Goal: Complete application form

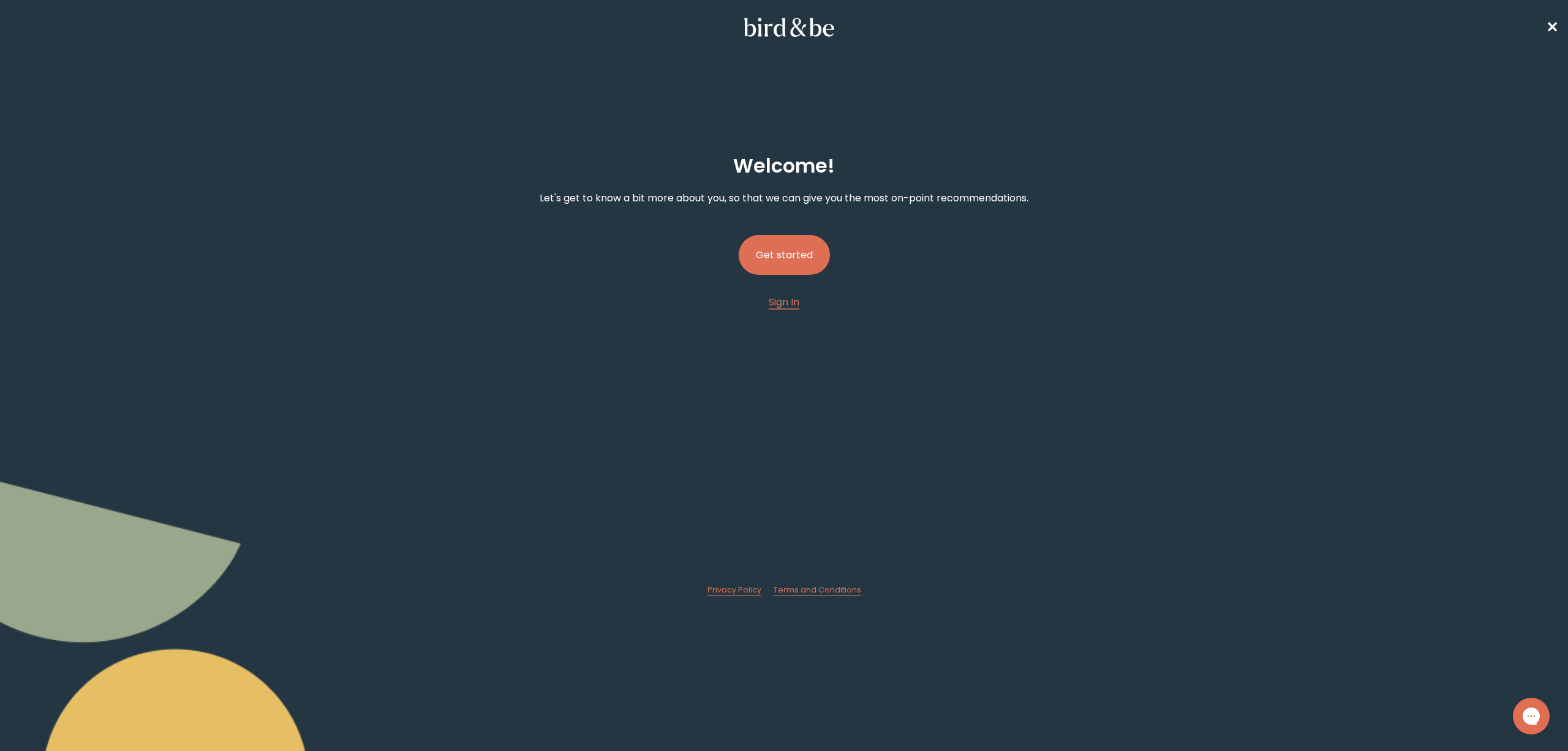
click at [800, 257] on button "Get started" at bounding box center [784, 255] width 91 height 40
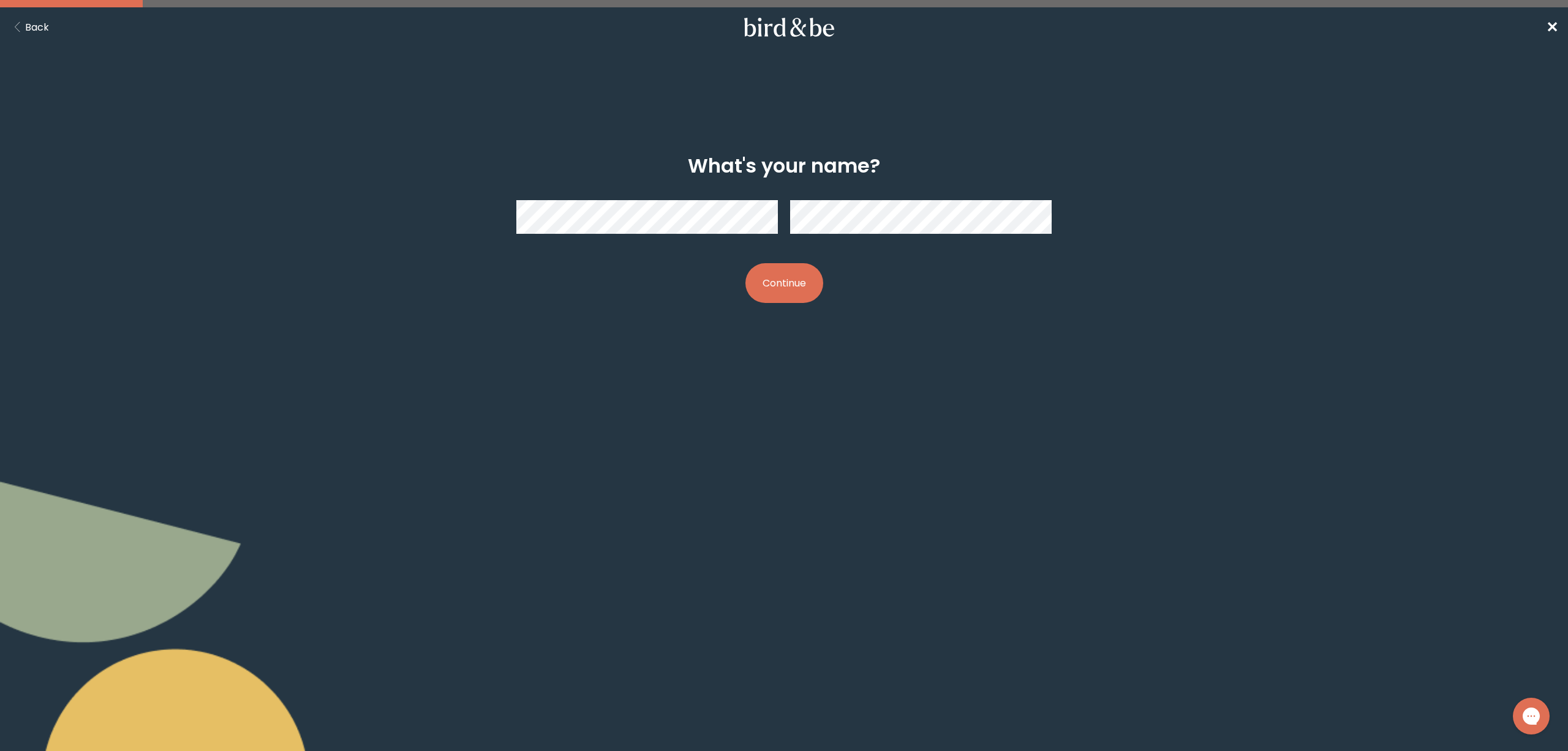
click at [798, 271] on button "Continue" at bounding box center [784, 283] width 78 height 40
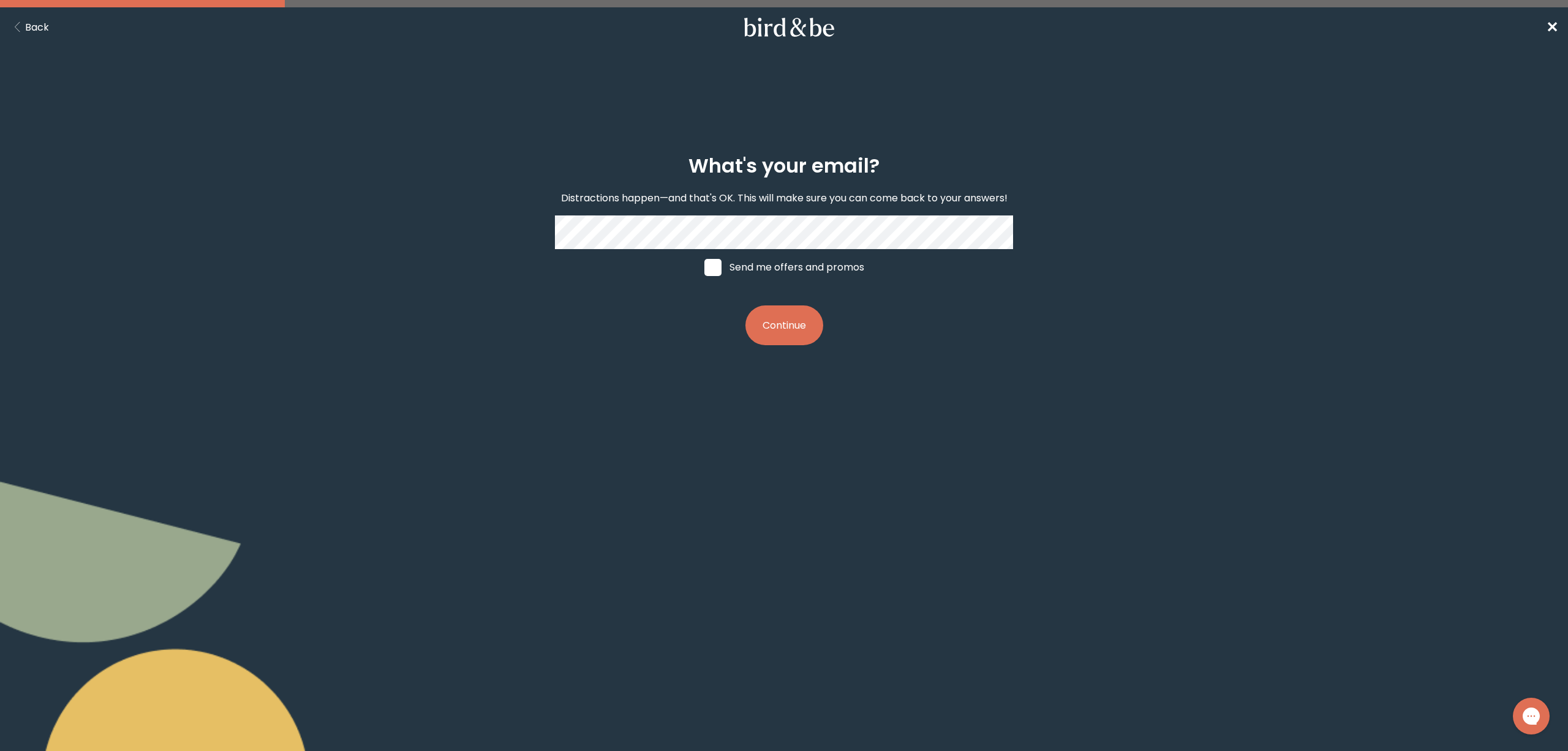
click at [788, 316] on button "Continue" at bounding box center [784, 326] width 78 height 40
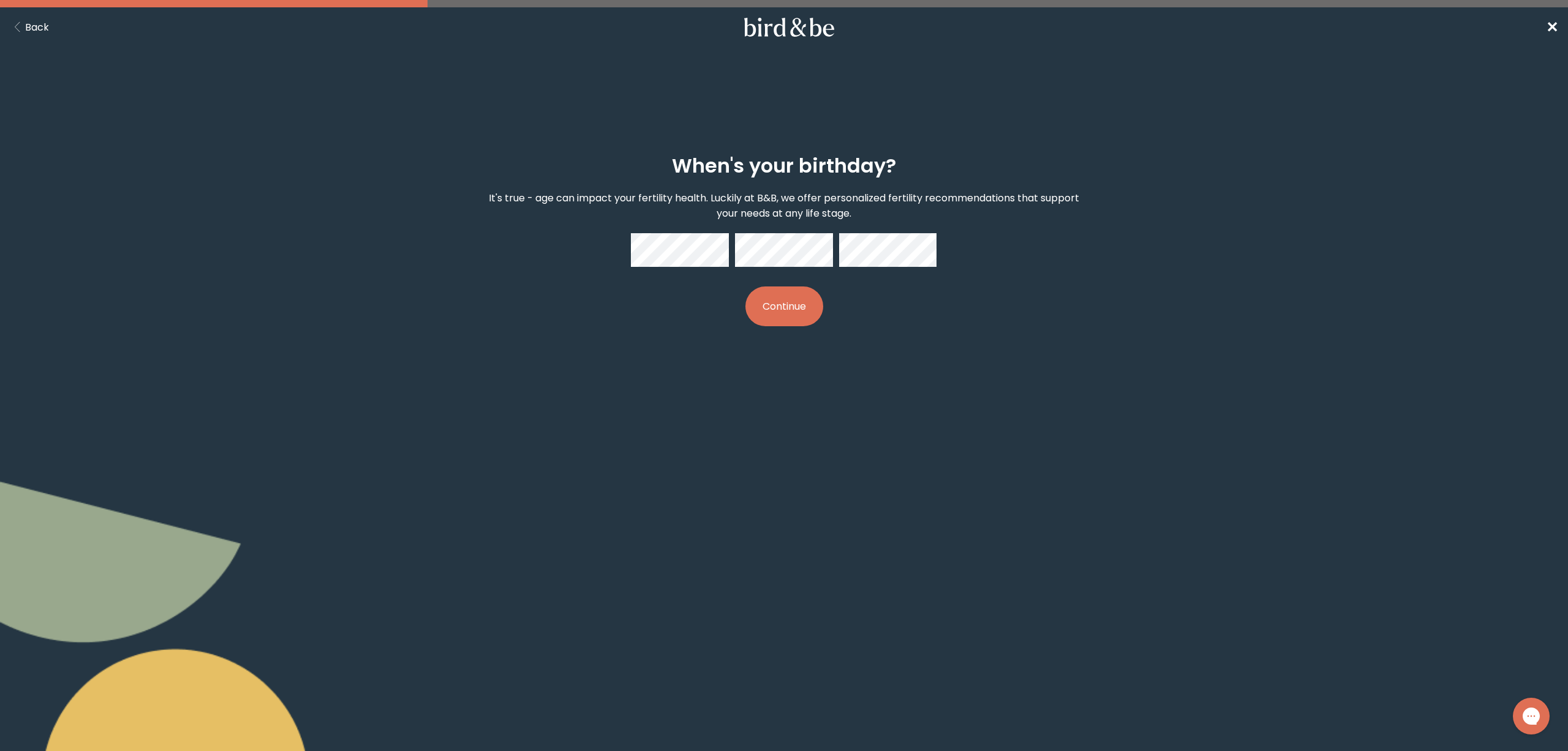
drag, startPoint x: 792, startPoint y: 302, endPoint x: 886, endPoint y: 404, distance: 138.7
click at [798, 302] on button "Continue" at bounding box center [784, 306] width 78 height 40
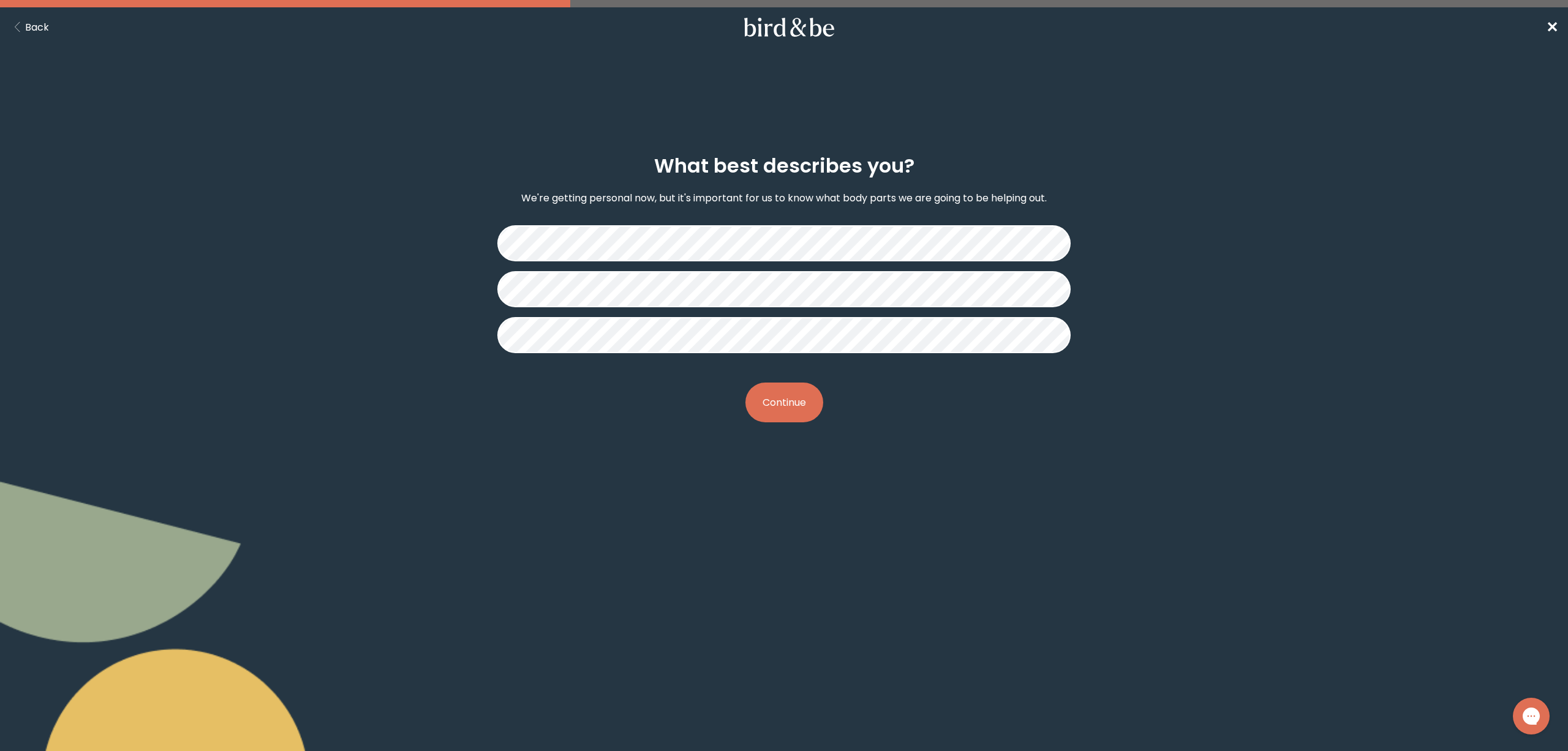
click at [778, 403] on button "Continue" at bounding box center [784, 402] width 78 height 40
click at [808, 405] on button "Continue" at bounding box center [784, 402] width 78 height 40
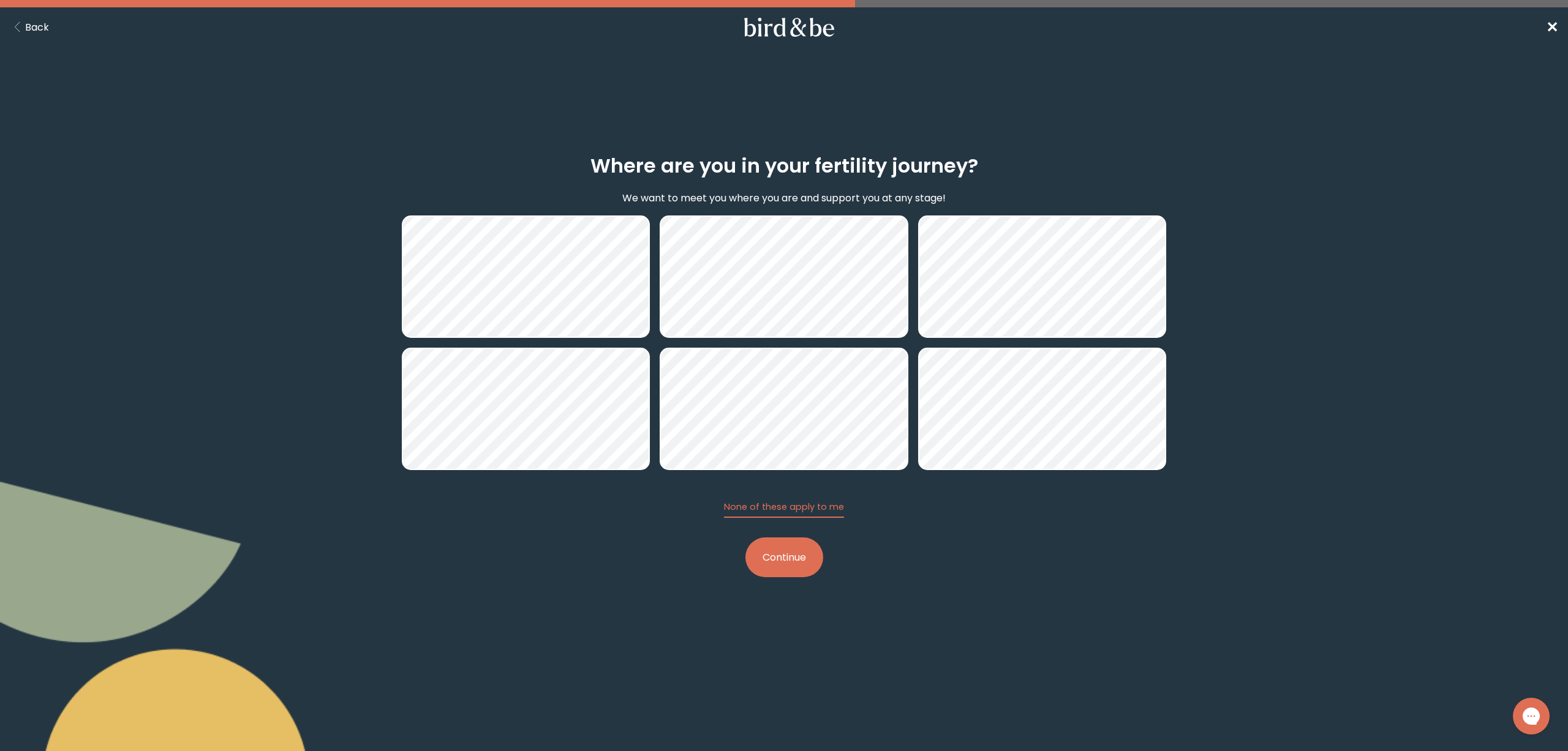
drag, startPoint x: 783, startPoint y: 554, endPoint x: 992, endPoint y: 591, distance: 212.2
click at [783, 551] on button "Continue" at bounding box center [784, 557] width 78 height 40
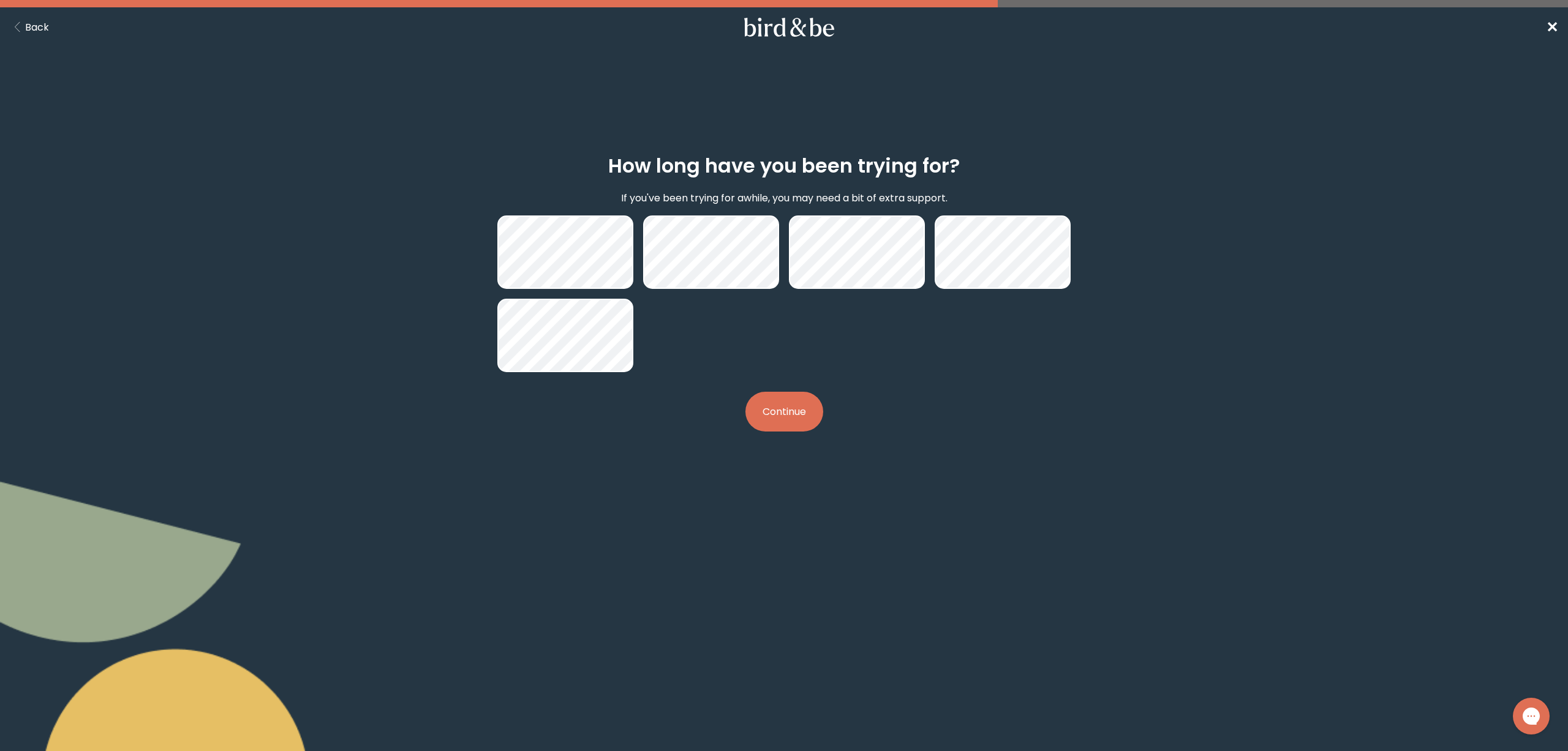
click at [792, 416] on button "Continue" at bounding box center [784, 412] width 78 height 40
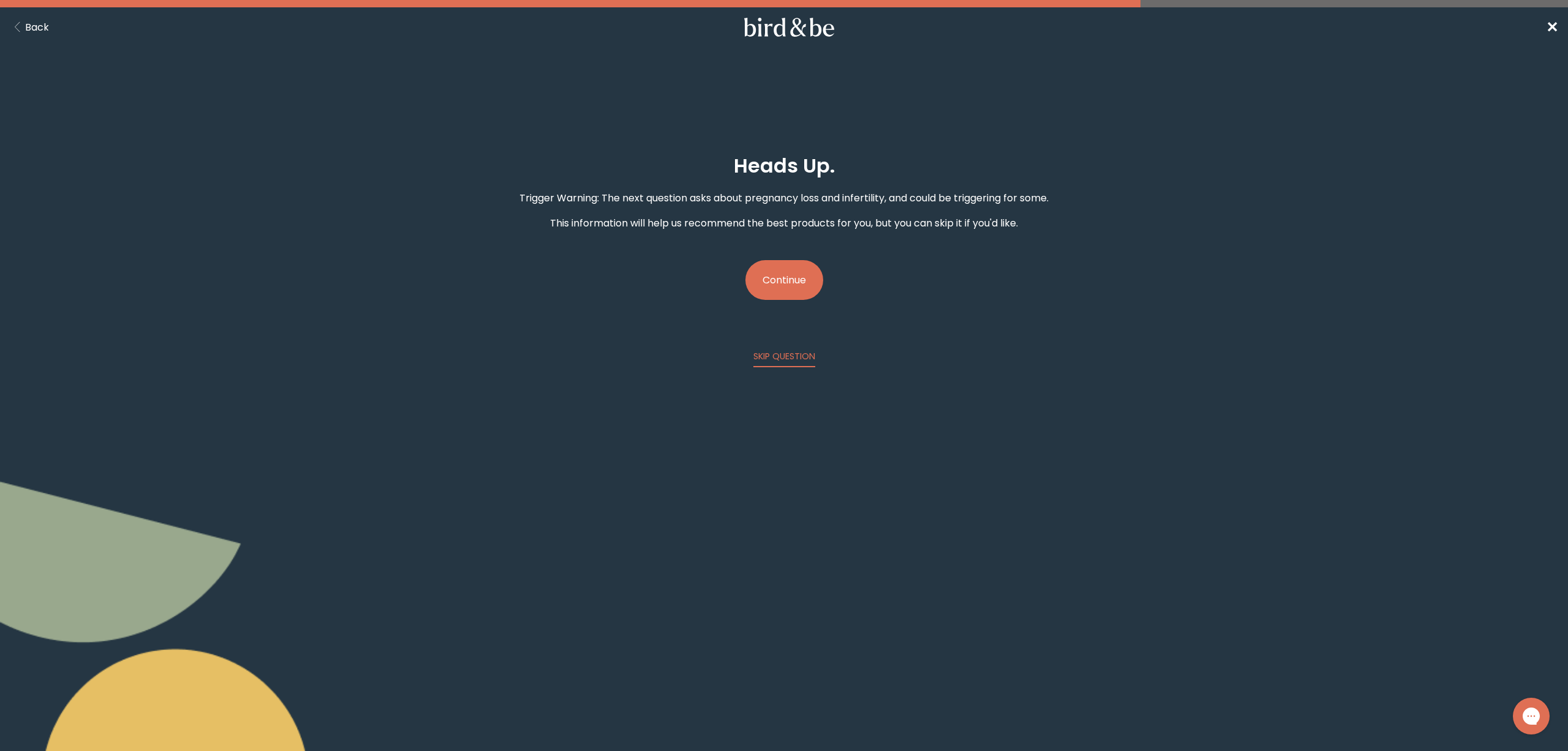
click at [781, 276] on button "Continue" at bounding box center [784, 280] width 78 height 40
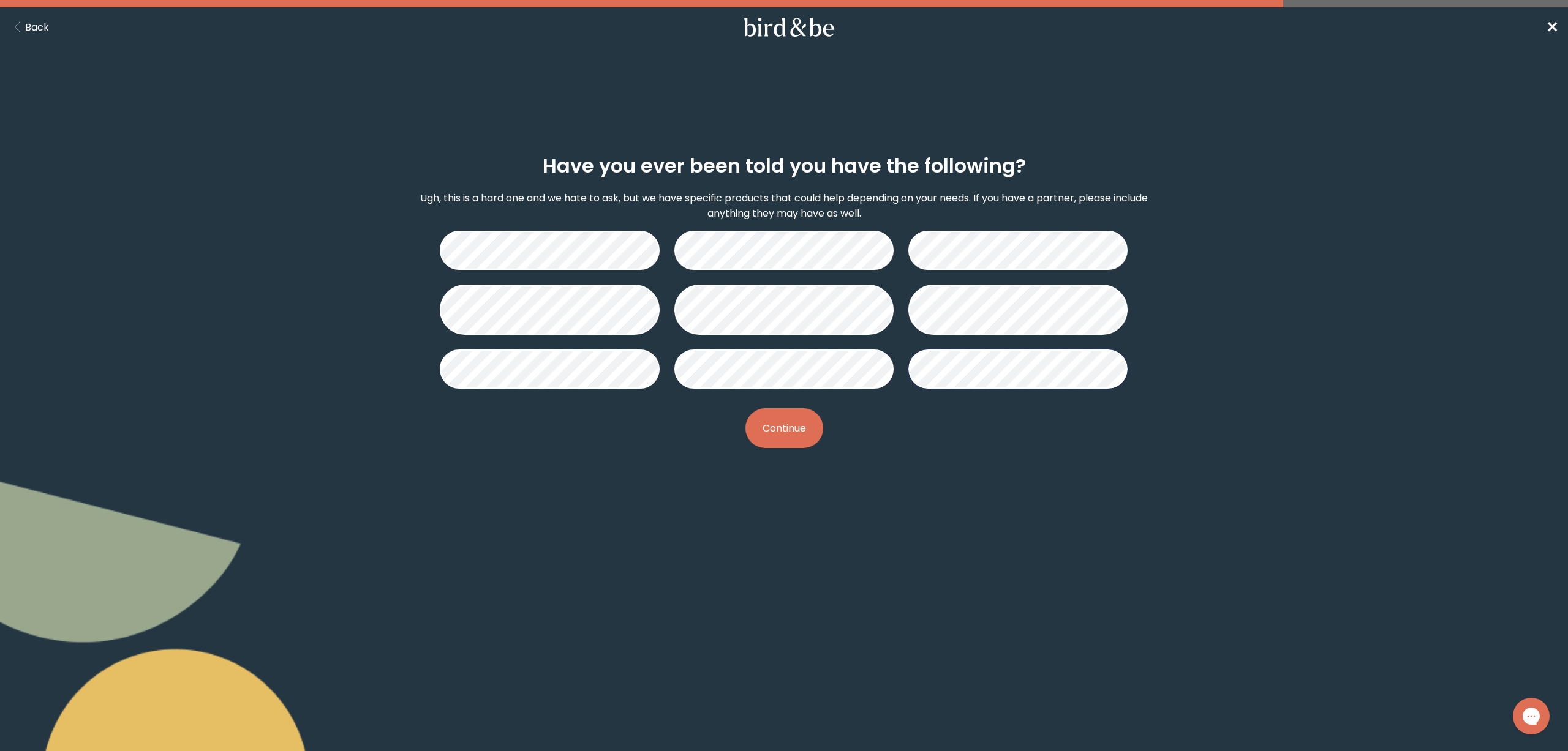
click at [778, 417] on button "Continue" at bounding box center [784, 428] width 78 height 40
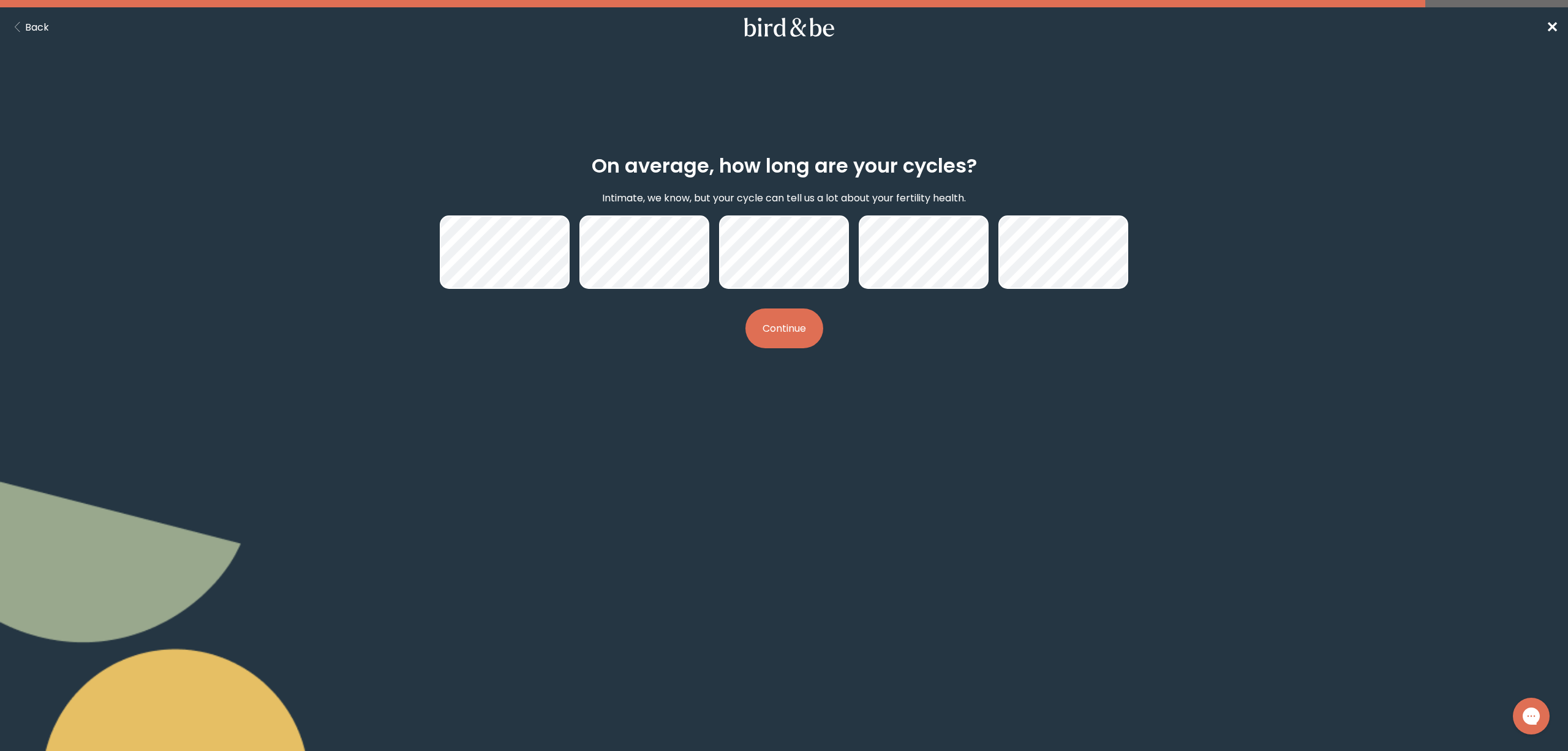
click at [763, 326] on button "Continue" at bounding box center [784, 328] width 78 height 40
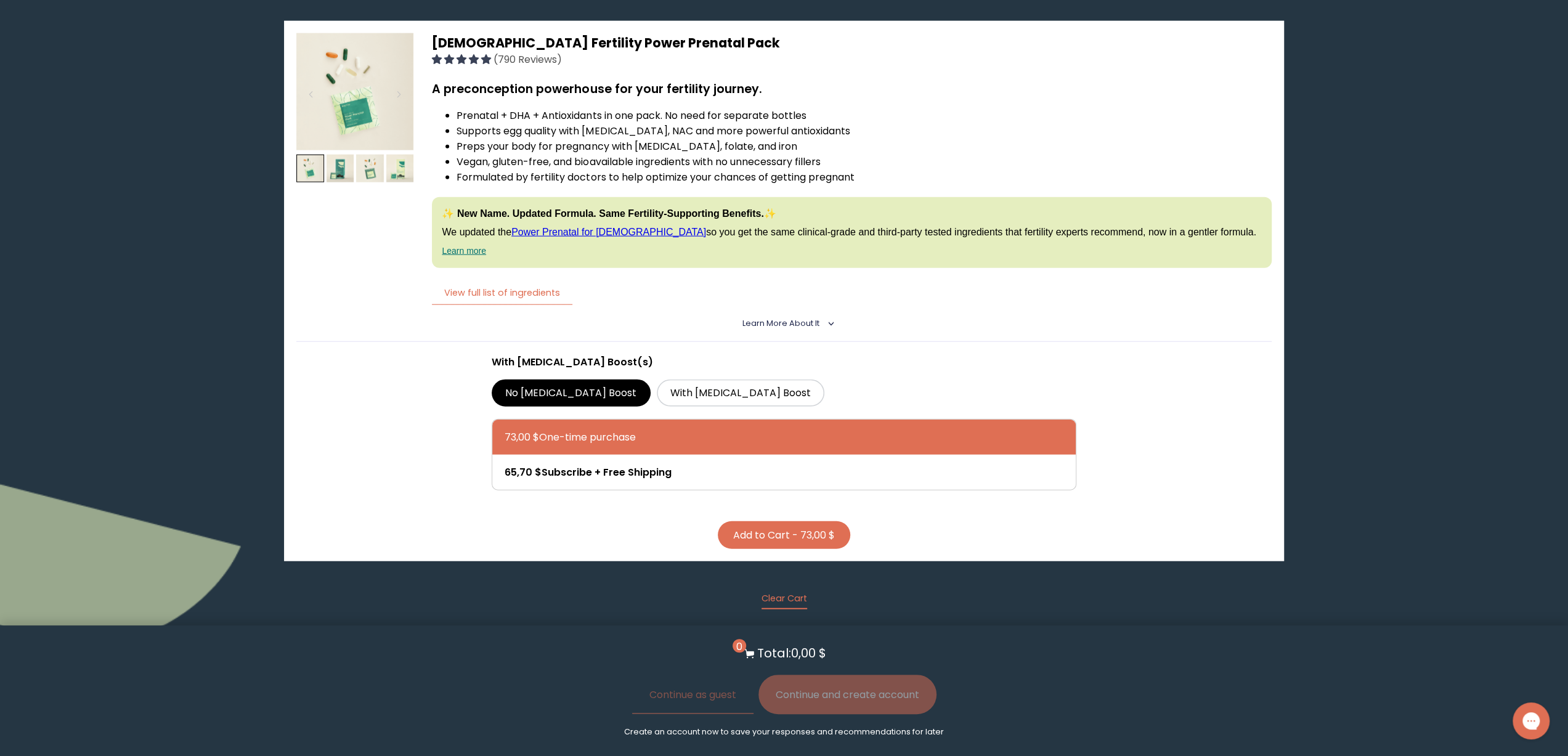
scroll to position [2835, 0]
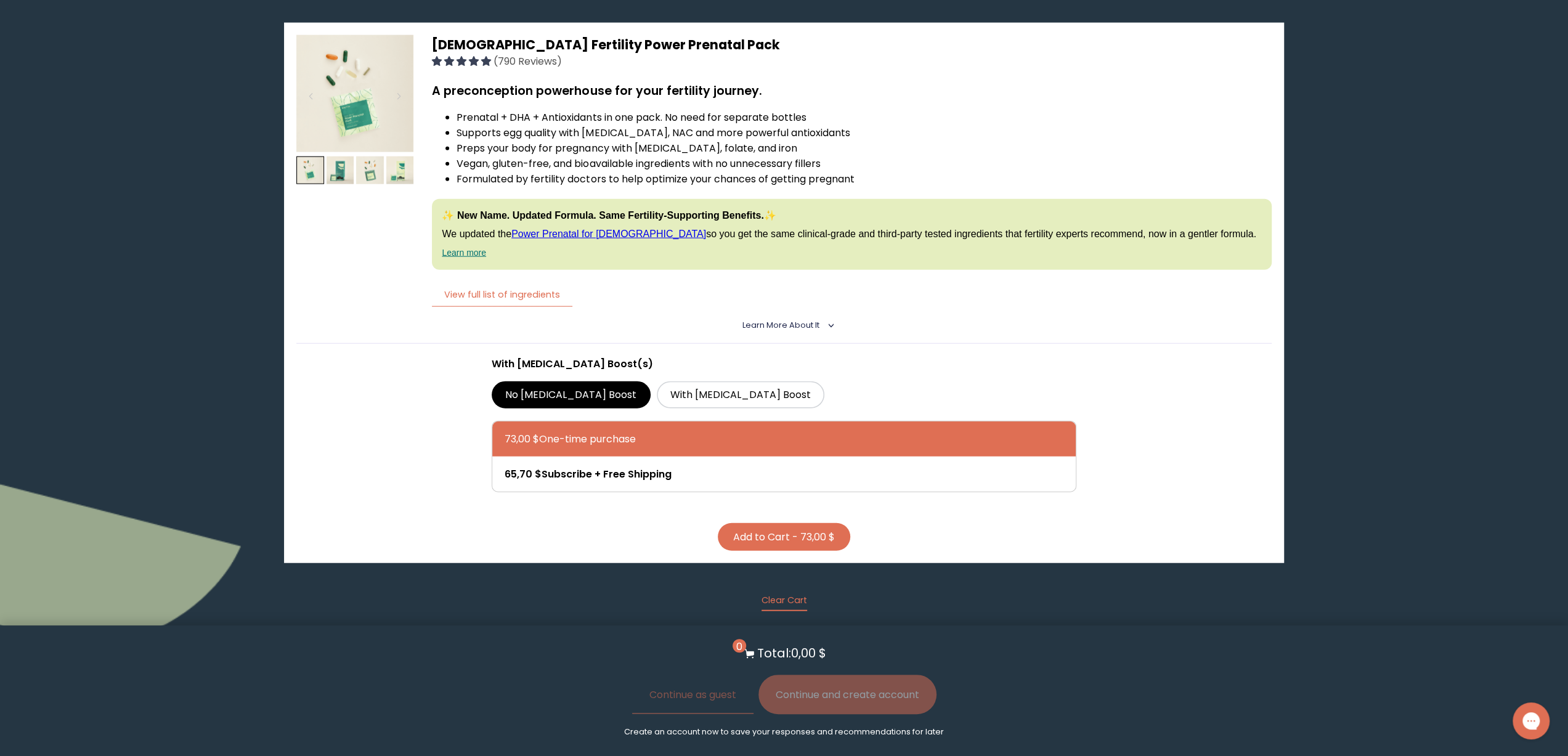
click at [820, 308] on details "Learn More About it < What makes it special 30 daily packs to simplify your rou…" at bounding box center [784, 326] width 975 height 37
click at [834, 308] on details "Learn More About it < What makes it special 30 daily packs to simplify your rou…" at bounding box center [784, 326] width 975 height 37
click at [831, 322] on icon "<" at bounding box center [828, 325] width 11 height 6
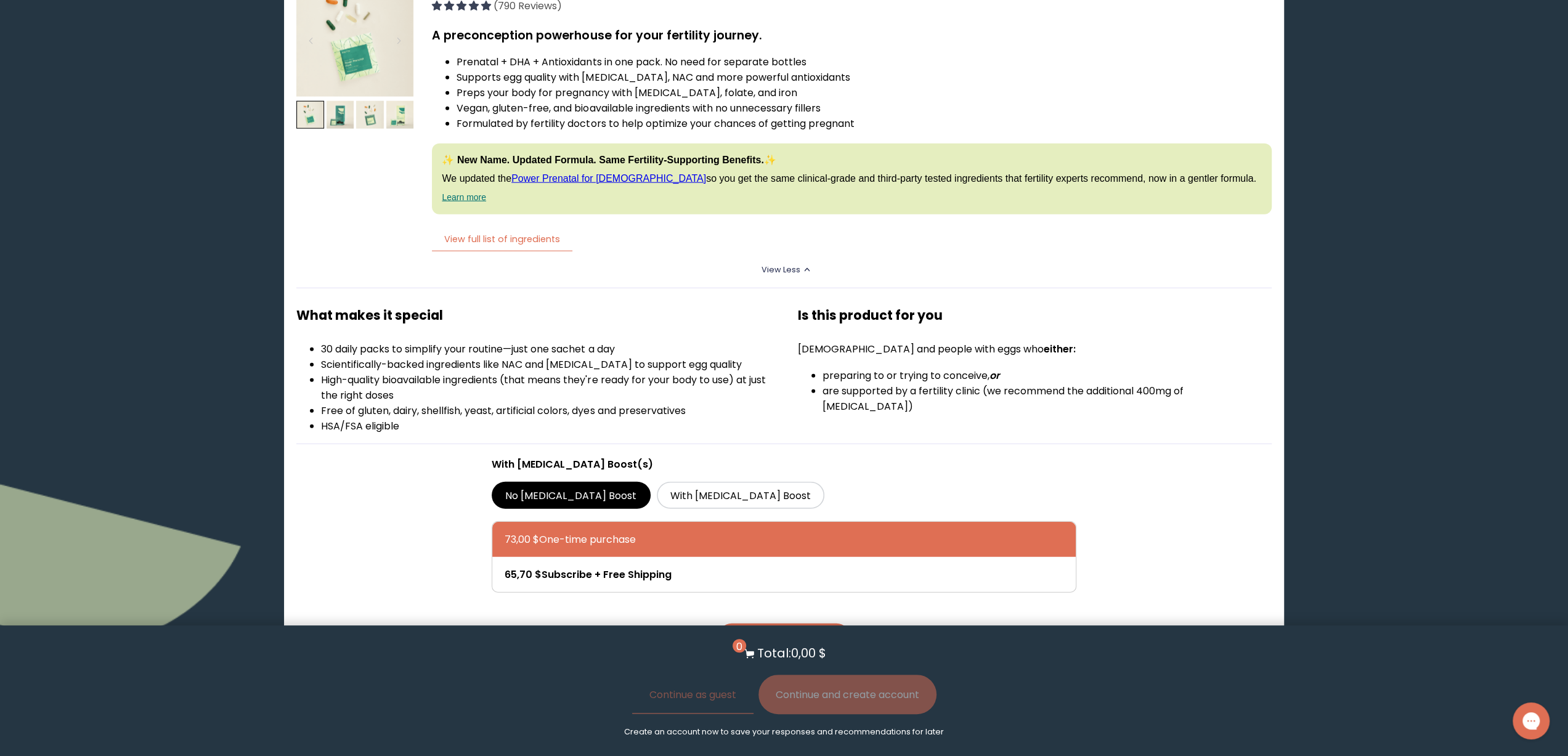
scroll to position [2897, 0]
